Goal: Task Accomplishment & Management: Manage account settings

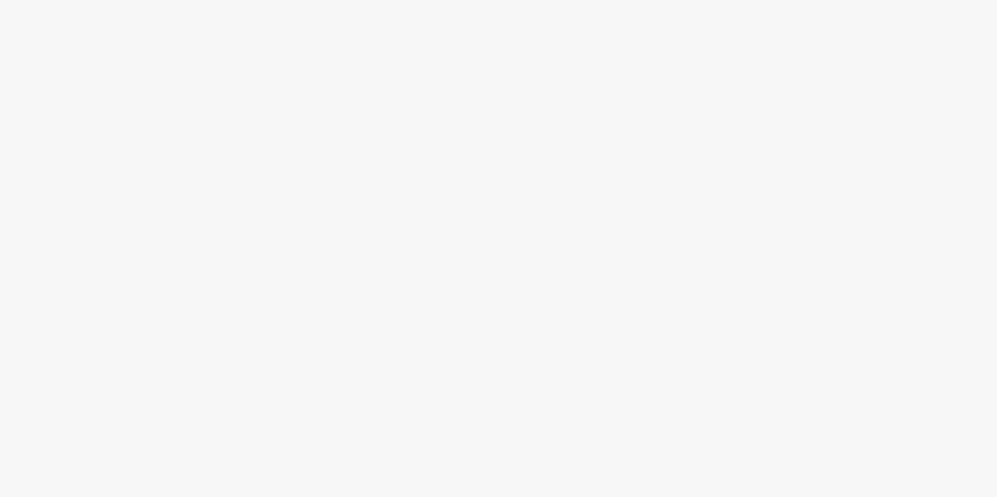
click at [243, 126] on body at bounding box center [498, 248] width 997 height 497
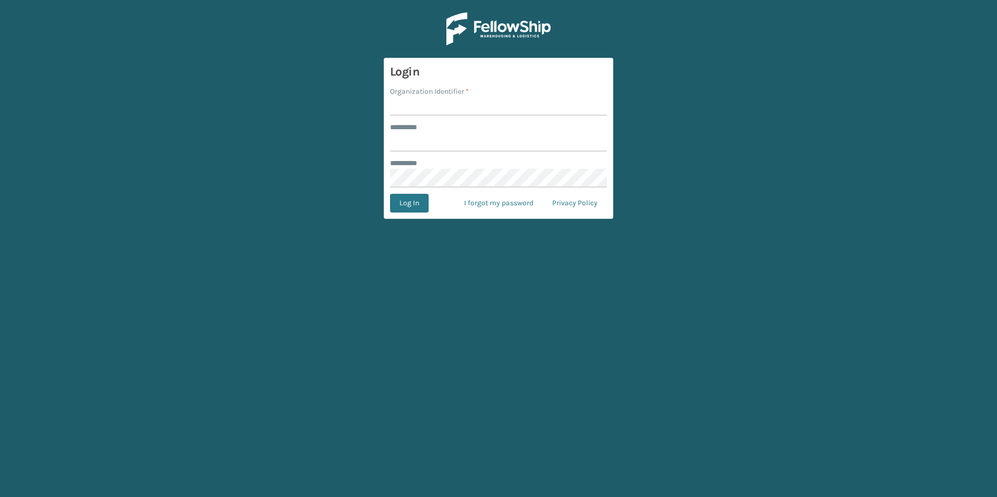
click at [468, 104] on input "Organization Identifier *" at bounding box center [498, 106] width 217 height 19
type input "superadminorganization"
type input "*********"
click at [390, 194] on button "Log In" at bounding box center [409, 203] width 39 height 19
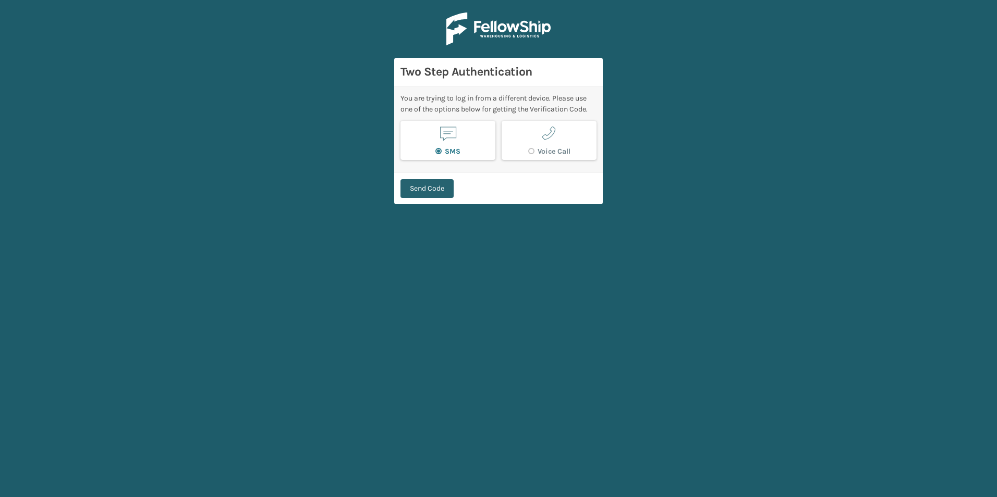
click at [424, 187] on button "Send Code" at bounding box center [426, 188] width 53 height 19
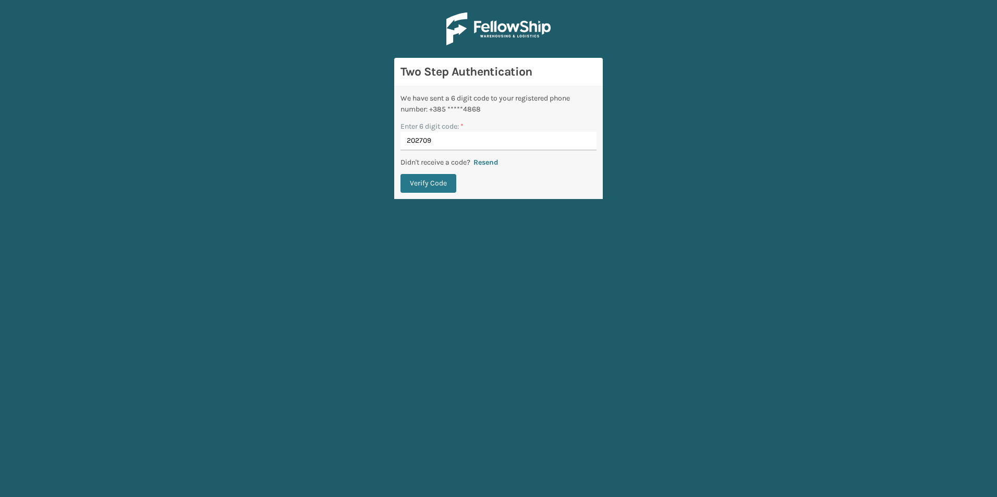
type input "202709"
click at [400, 174] on button "Verify Code" at bounding box center [428, 183] width 56 height 19
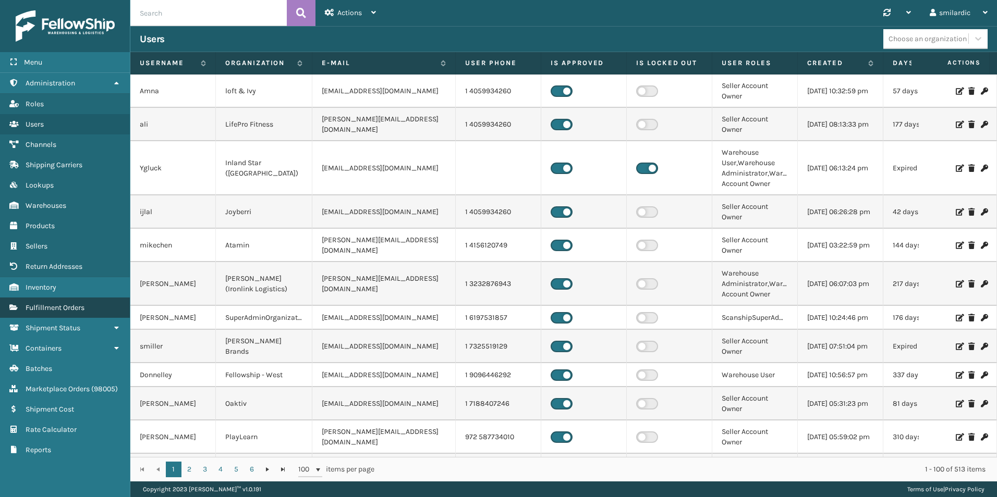
click at [78, 309] on span "Fulfillment Orders" at bounding box center [55, 307] width 59 height 9
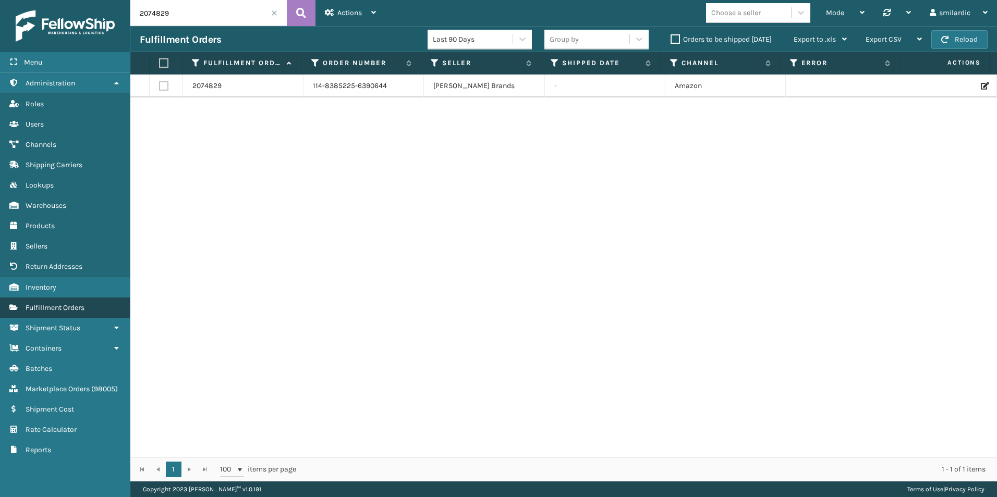
click at [72, 314] on link "Fulfillment Orders" at bounding box center [65, 308] width 130 height 20
click at [73, 330] on span "Shipment Status" at bounding box center [53, 328] width 55 height 9
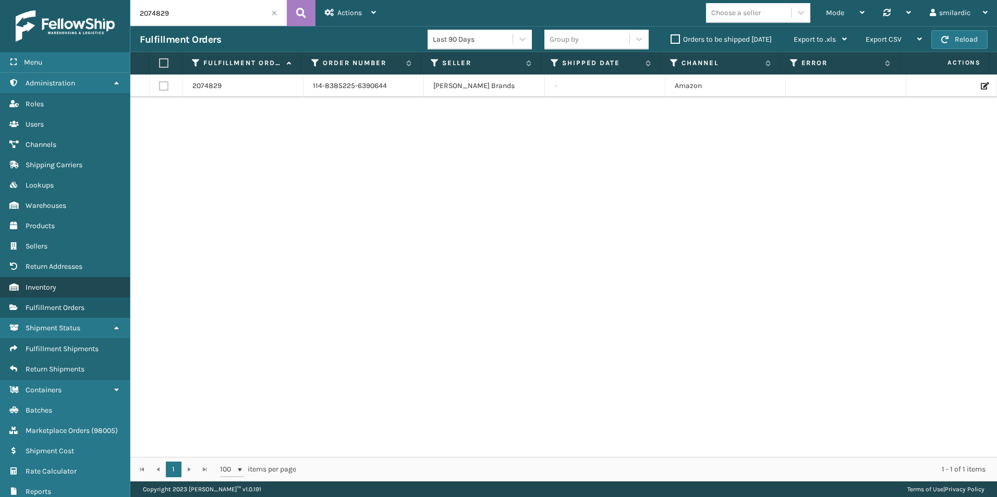
click at [67, 287] on link "Inventory" at bounding box center [65, 287] width 130 height 20
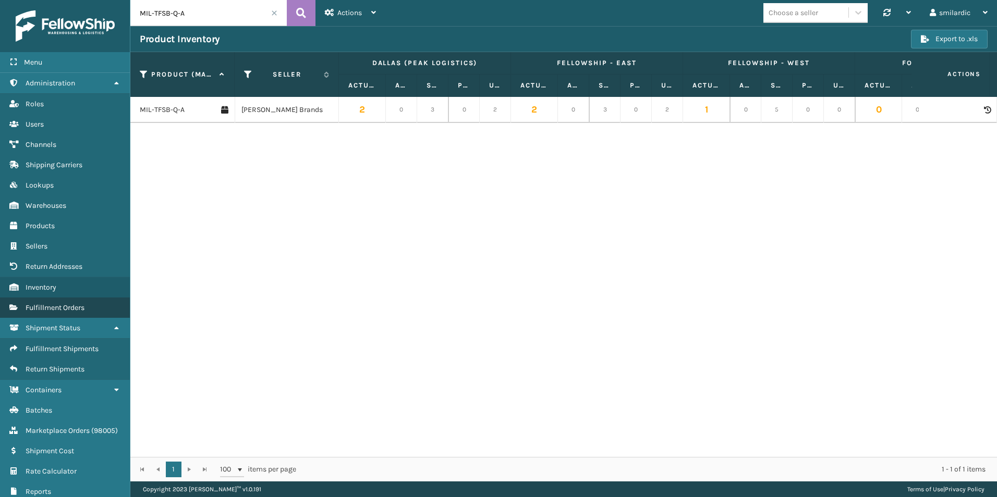
click at [87, 314] on link "Fulfillment Orders" at bounding box center [65, 308] width 130 height 20
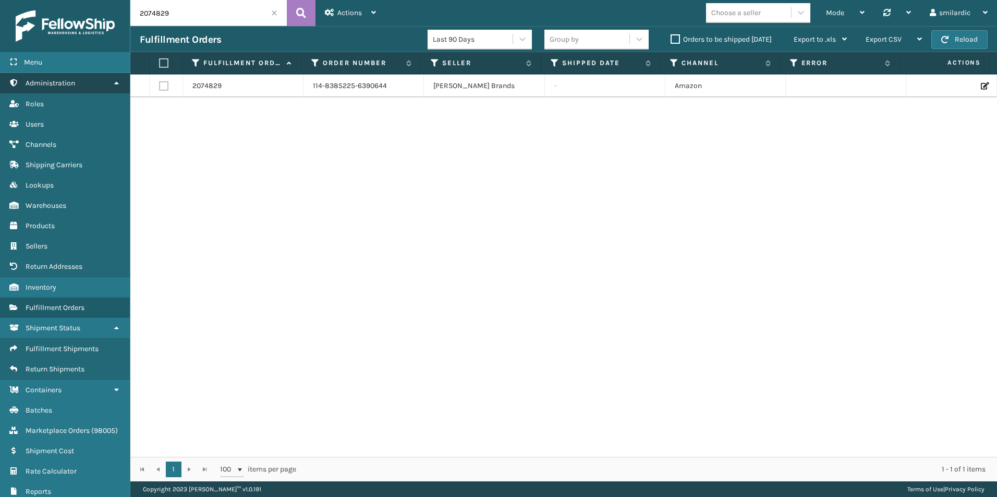
click at [116, 85] on icon at bounding box center [116, 82] width 8 height 7
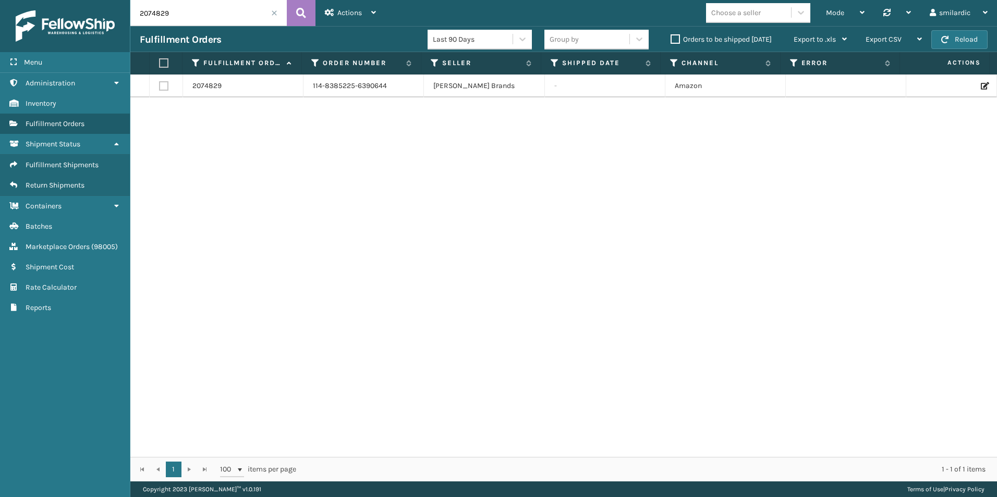
click at [287, 210] on div "2074829 114-8385225-6390644 Milliard Brands - Amazon" at bounding box center [563, 266] width 866 height 383
click at [69, 83] on span "Administration" at bounding box center [51, 83] width 50 height 9
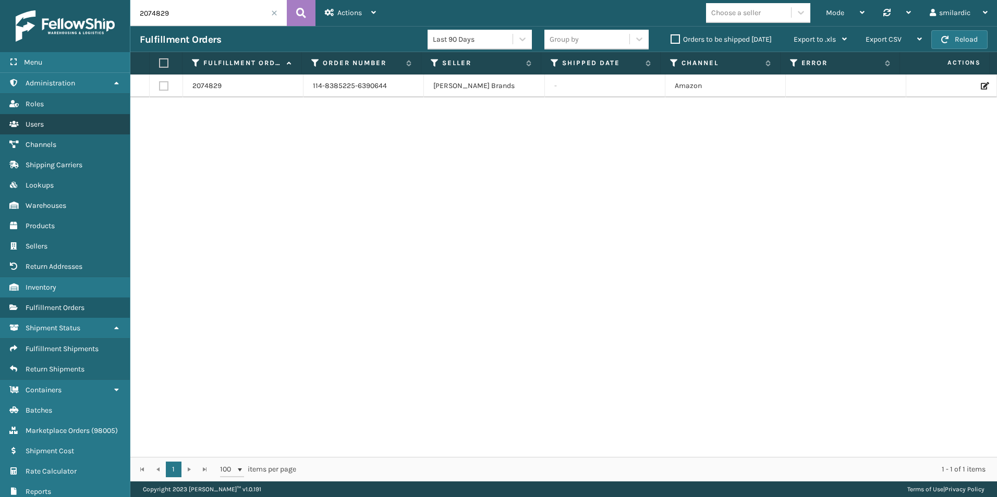
click at [64, 119] on link "Users" at bounding box center [65, 124] width 130 height 20
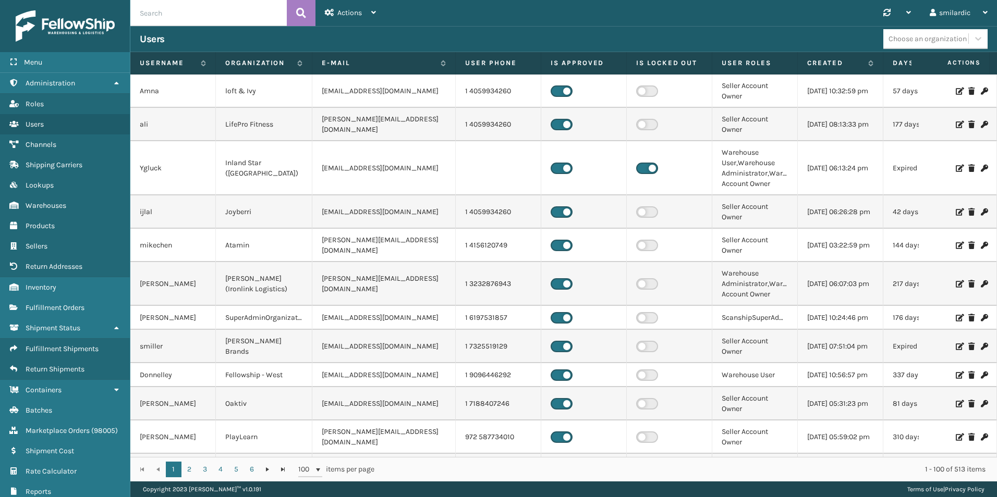
click at [227, 16] on input "text" at bounding box center [208, 13] width 156 height 26
type input "Gil"
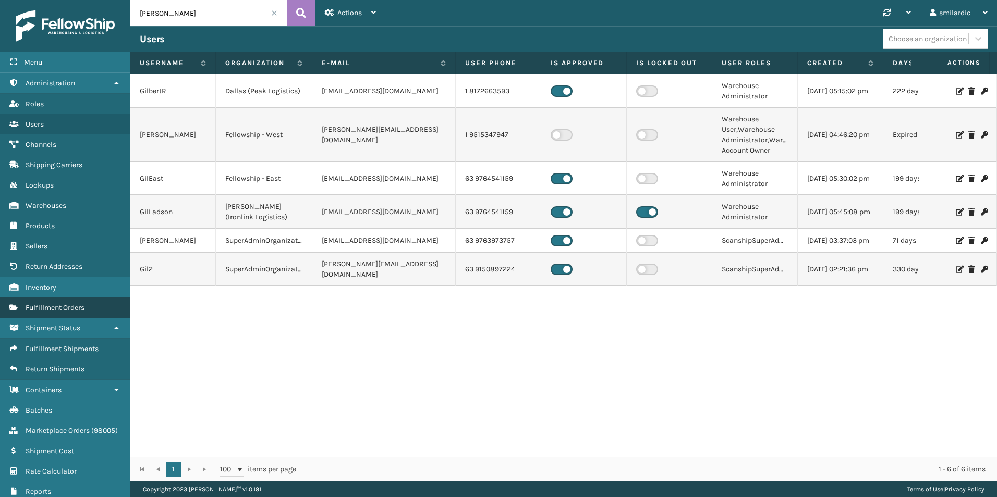
click at [97, 309] on link "Fulfillment Orders" at bounding box center [65, 308] width 130 height 20
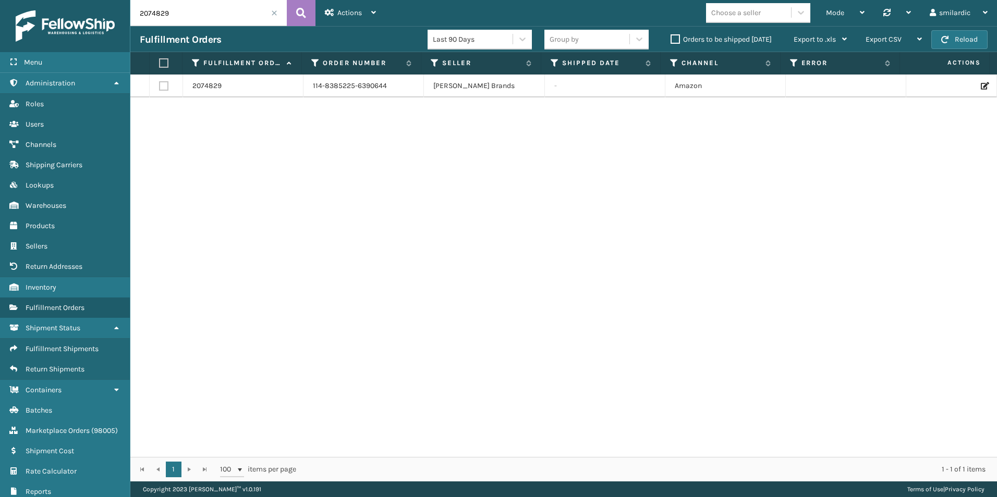
click at [271, 12] on input "2074829" at bounding box center [208, 13] width 156 height 26
click at [274, 14] on span at bounding box center [274, 13] width 6 height 6
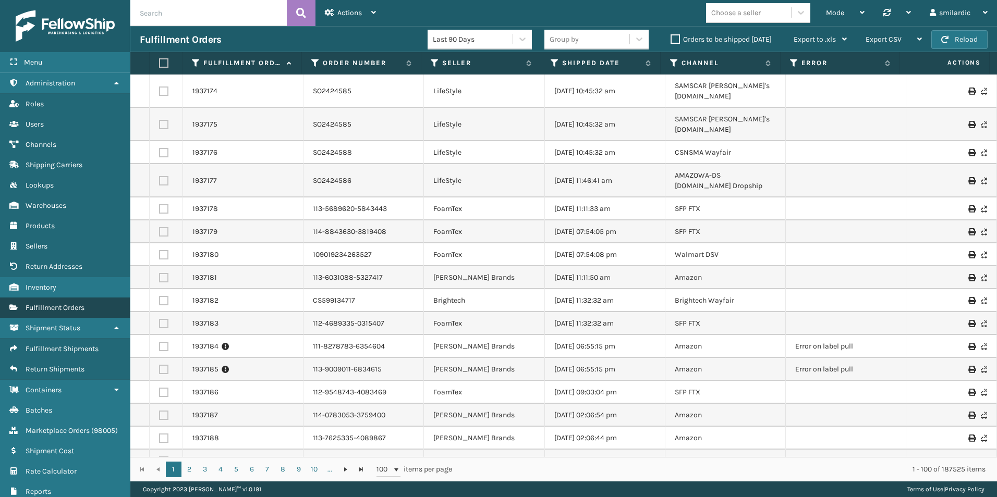
click at [91, 314] on link "Fulfillment Orders" at bounding box center [65, 308] width 130 height 20
click at [85, 347] on span "Fulfillment Shipments" at bounding box center [62, 349] width 73 height 9
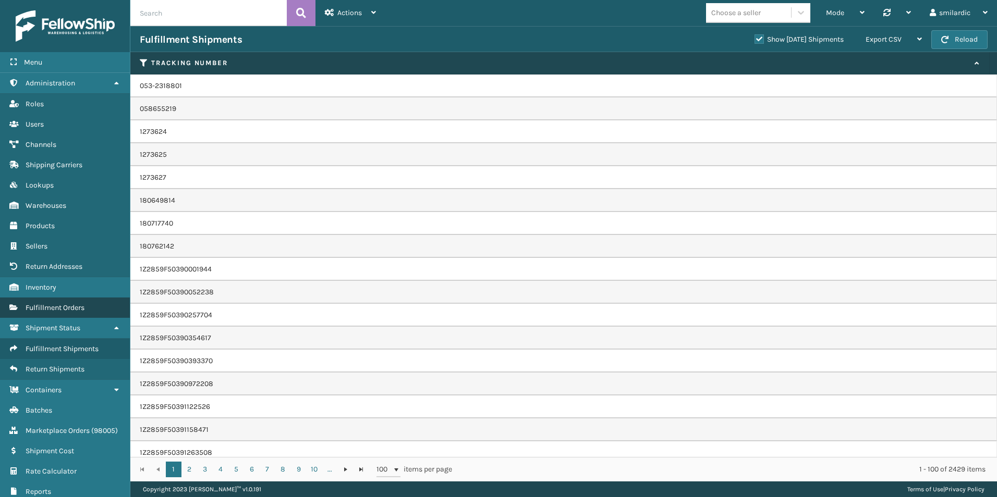
click at [81, 312] on link "Fulfillment Orders" at bounding box center [65, 308] width 130 height 20
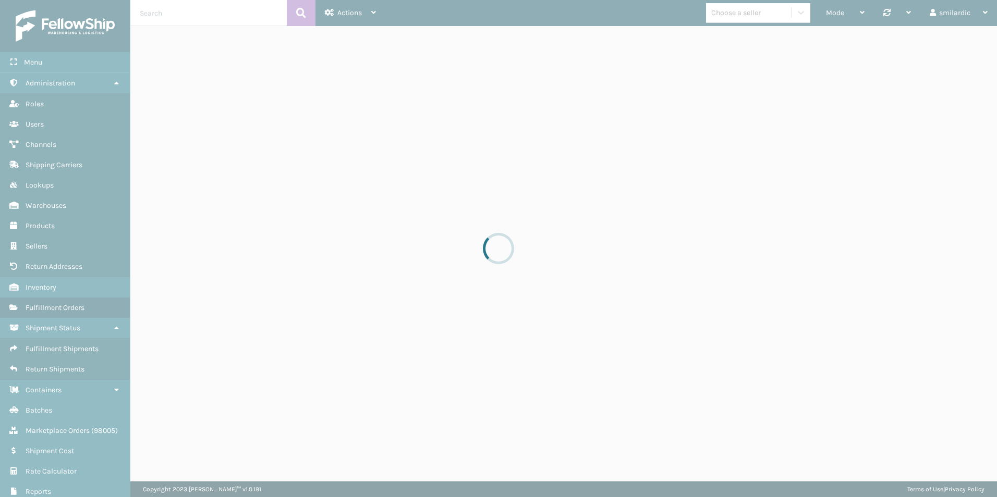
click at [361, 343] on div at bounding box center [498, 248] width 997 height 497
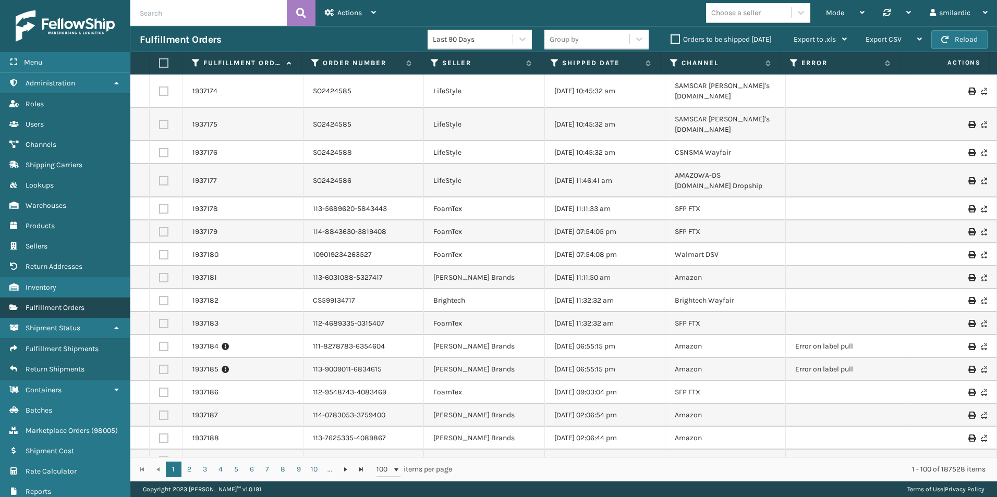
click at [91, 306] on link "Fulfillment Orders" at bounding box center [65, 308] width 130 height 20
click at [101, 429] on span "( 98005 )" at bounding box center [104, 430] width 27 height 9
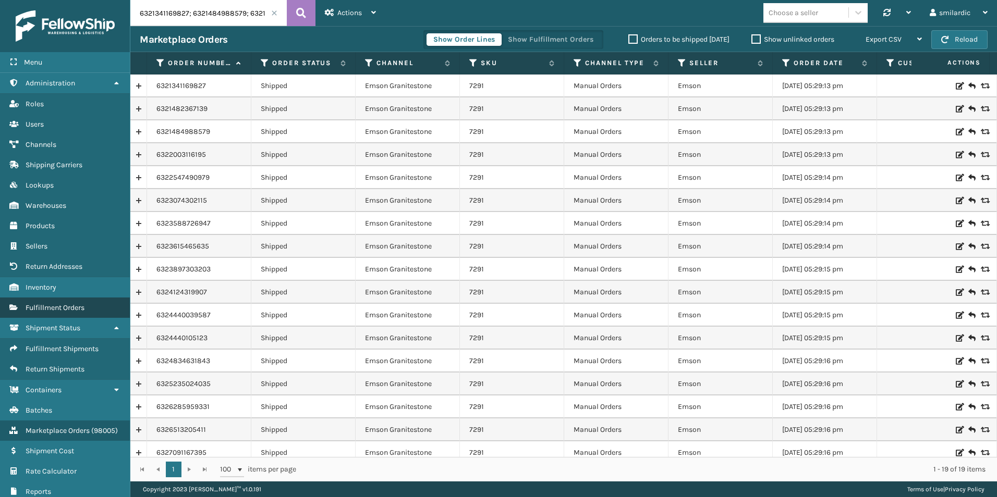
click at [84, 305] on span "Fulfillment Orders" at bounding box center [55, 307] width 59 height 9
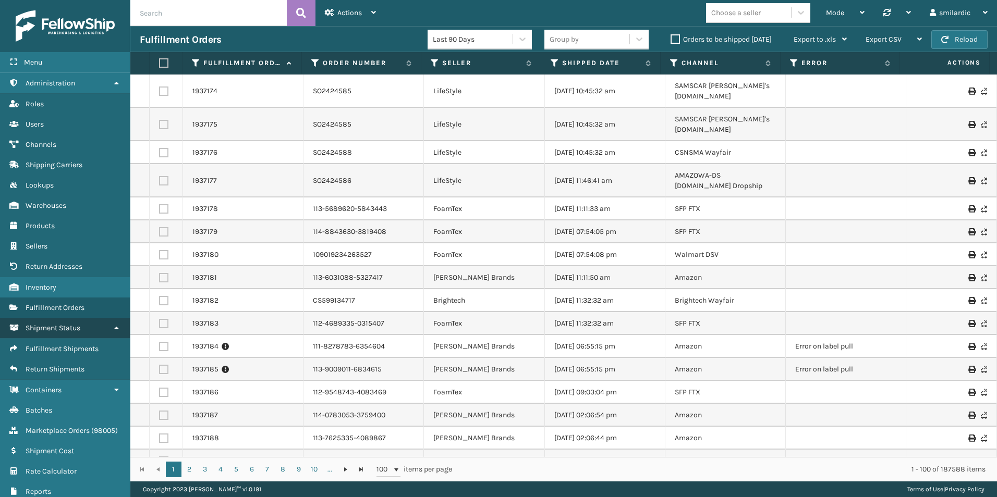
click at [118, 331] on link "Shipment Status" at bounding box center [65, 328] width 130 height 20
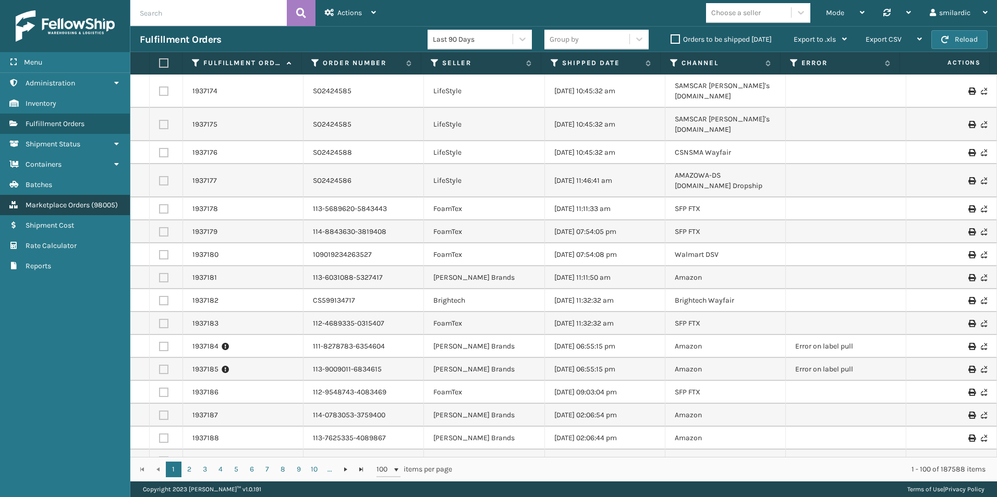
click at [70, 207] on span "Marketplace Orders" at bounding box center [58, 205] width 64 height 9
